Goal: Find specific page/section: Find specific page/section

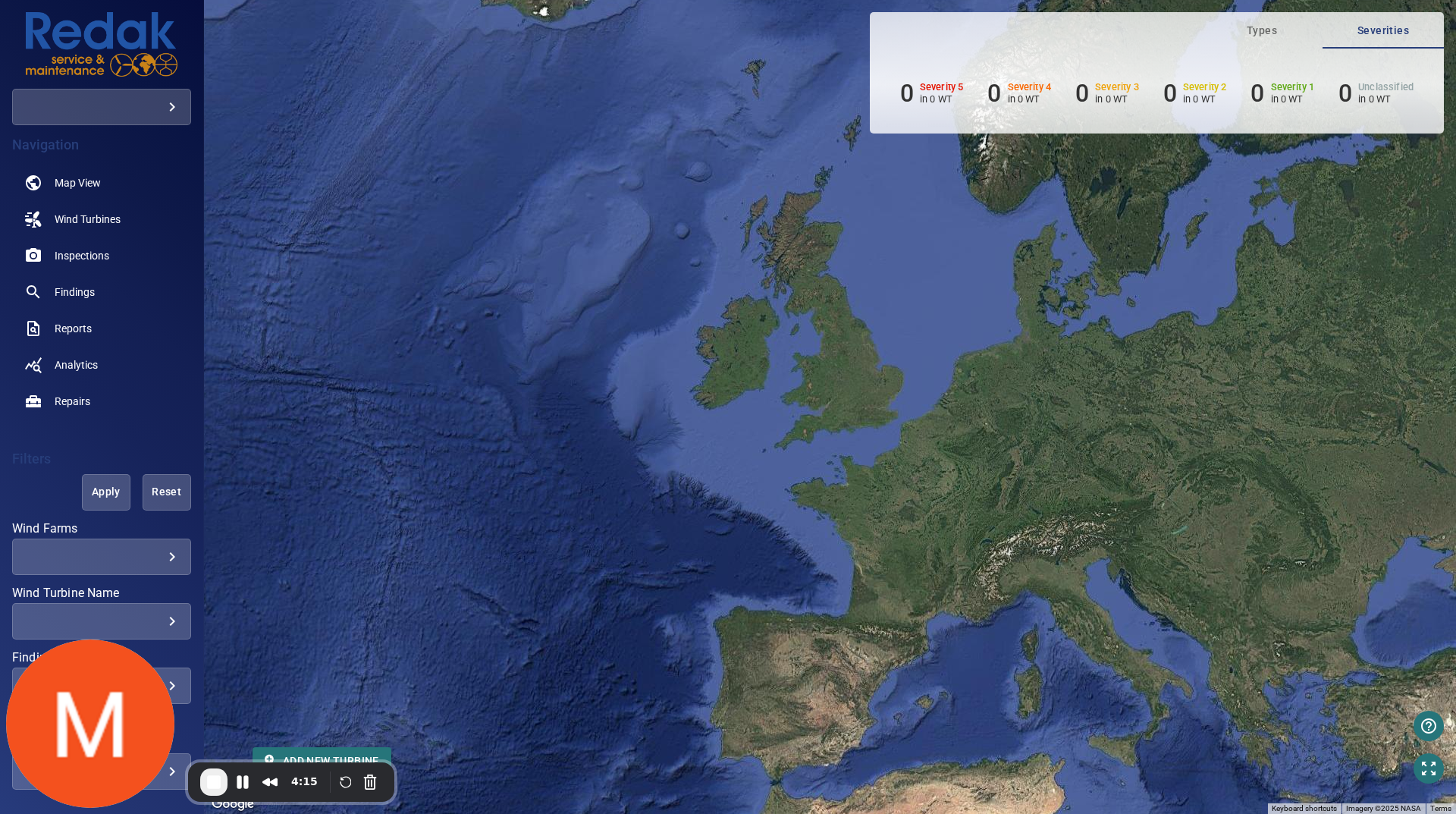
click at [173, 98] on body "**********" at bounding box center [728, 407] width 1456 height 814
click at [230, 112] on link "testcompanymelisa" at bounding box center [295, 107] width 153 height 27
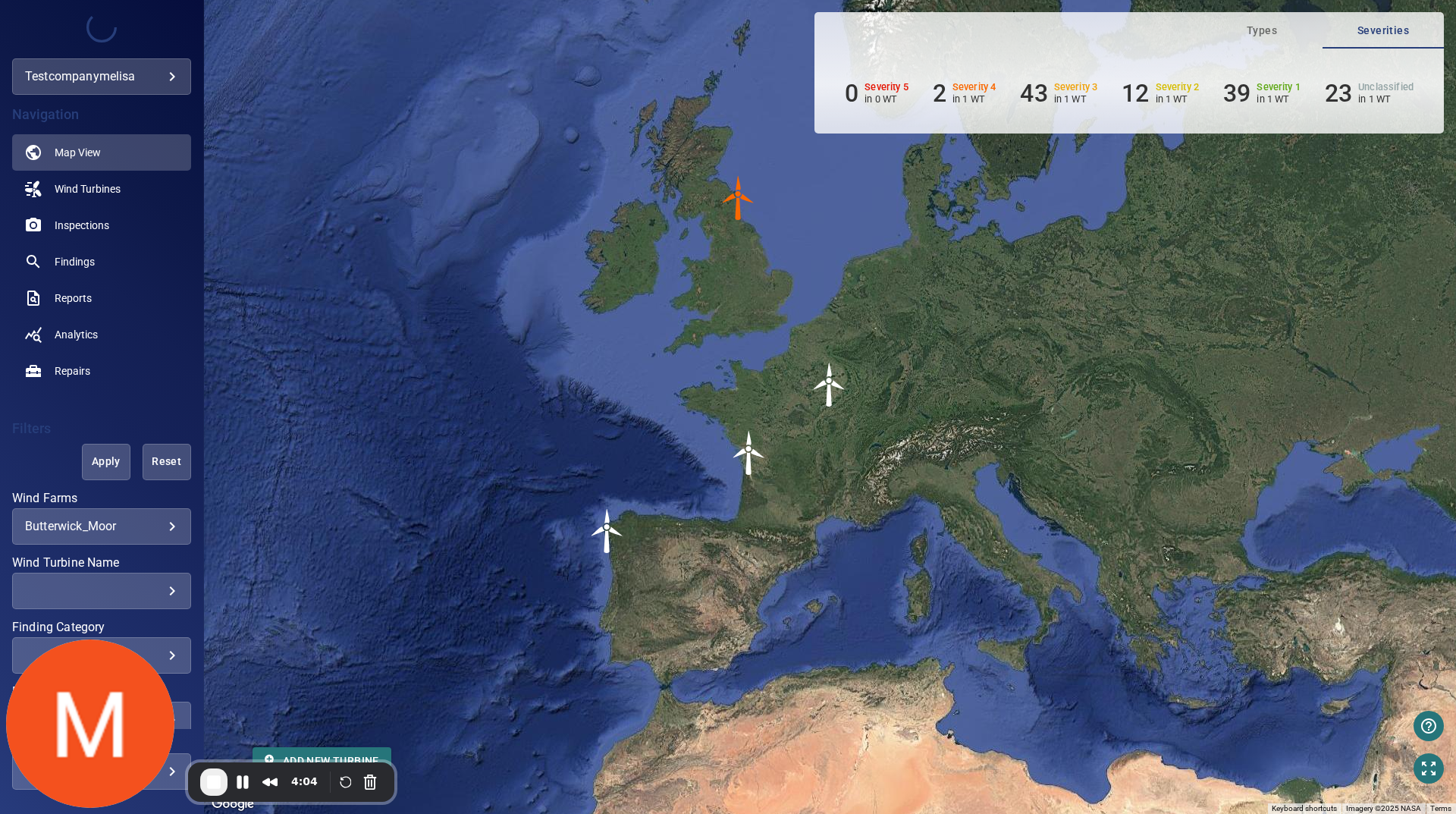
click at [30, 419] on div "**********" at bounding box center [102, 605] width 179 height 385
